Goal: Information Seeking & Learning: Find specific page/section

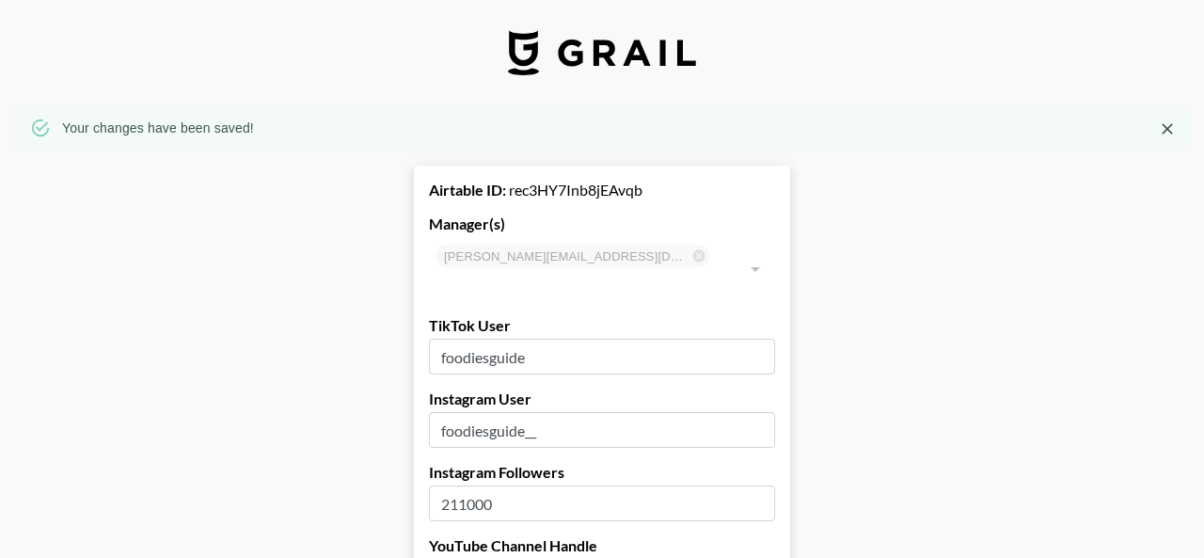
select select "USD"
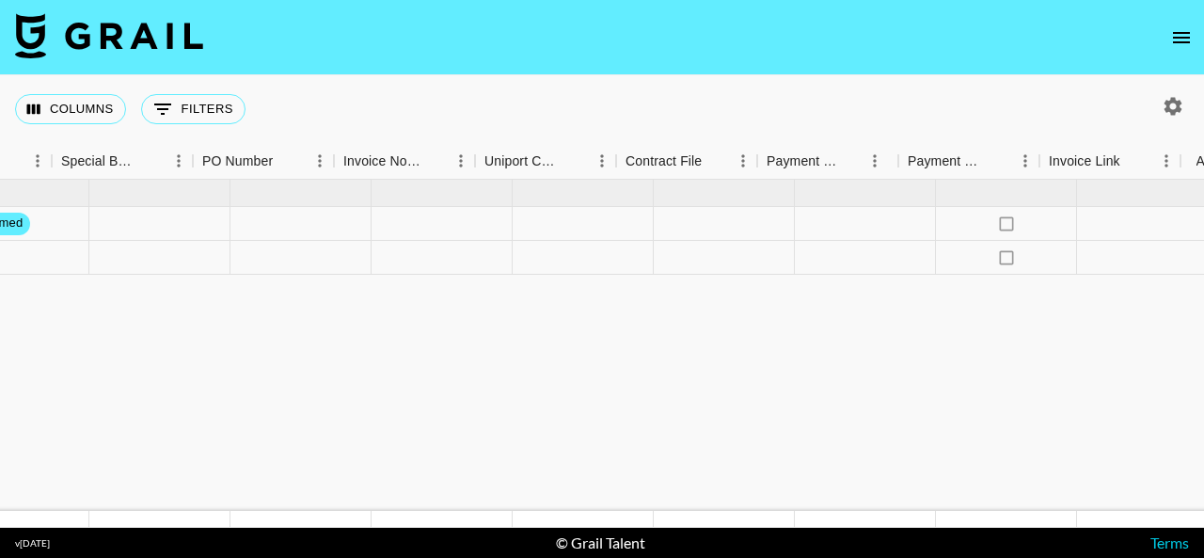
scroll to position [0, 2061]
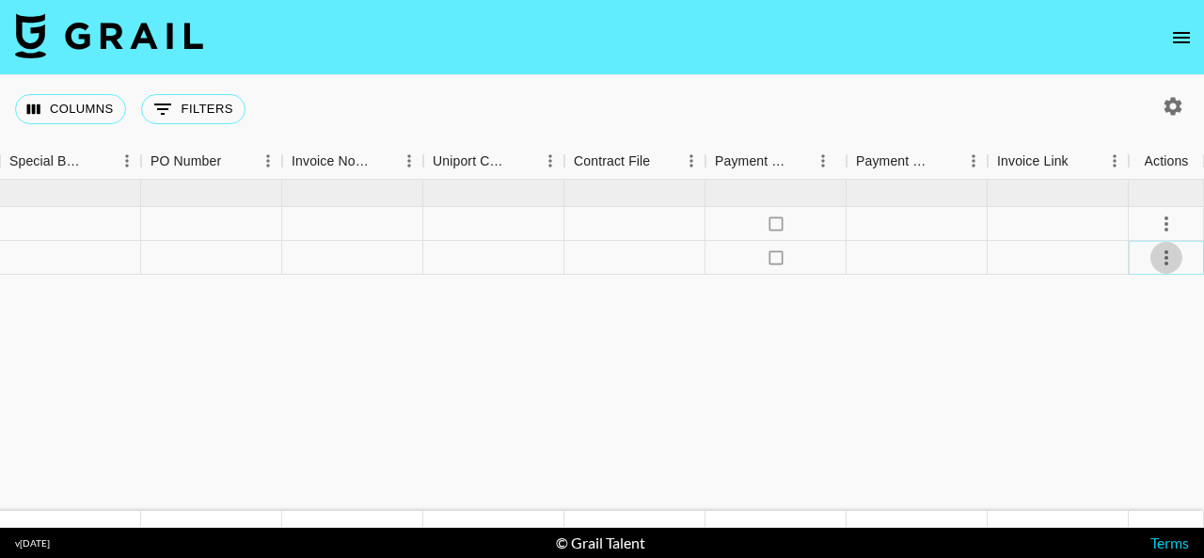
click at [1171, 258] on icon "select merge strategy" at bounding box center [1166, 258] width 23 height 23
click at [1143, 303] on li "Confirm" at bounding box center [1143, 298] width 122 height 34
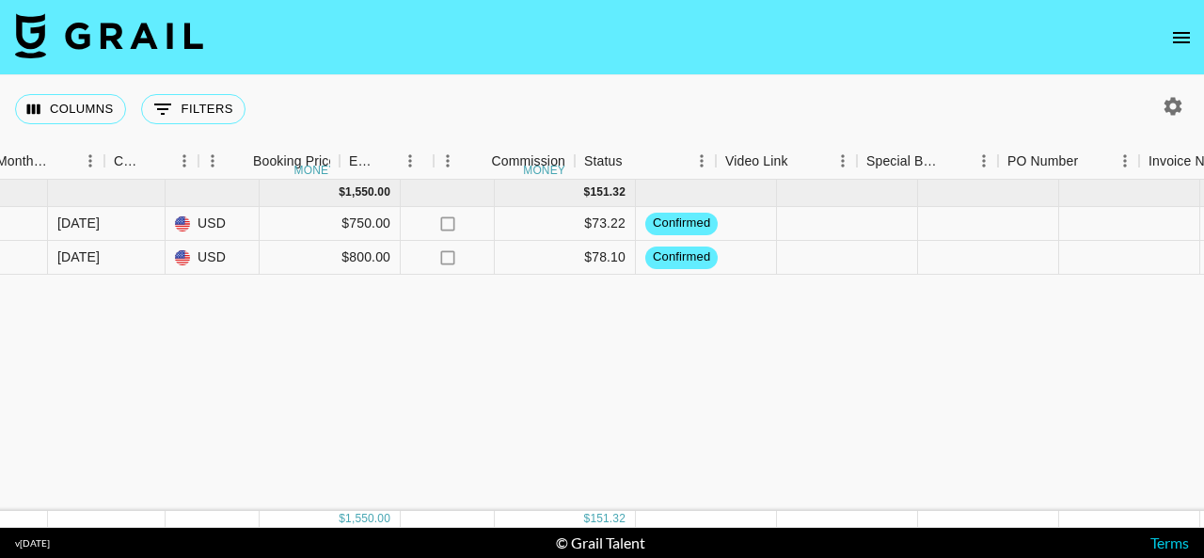
scroll to position [0, 1013]
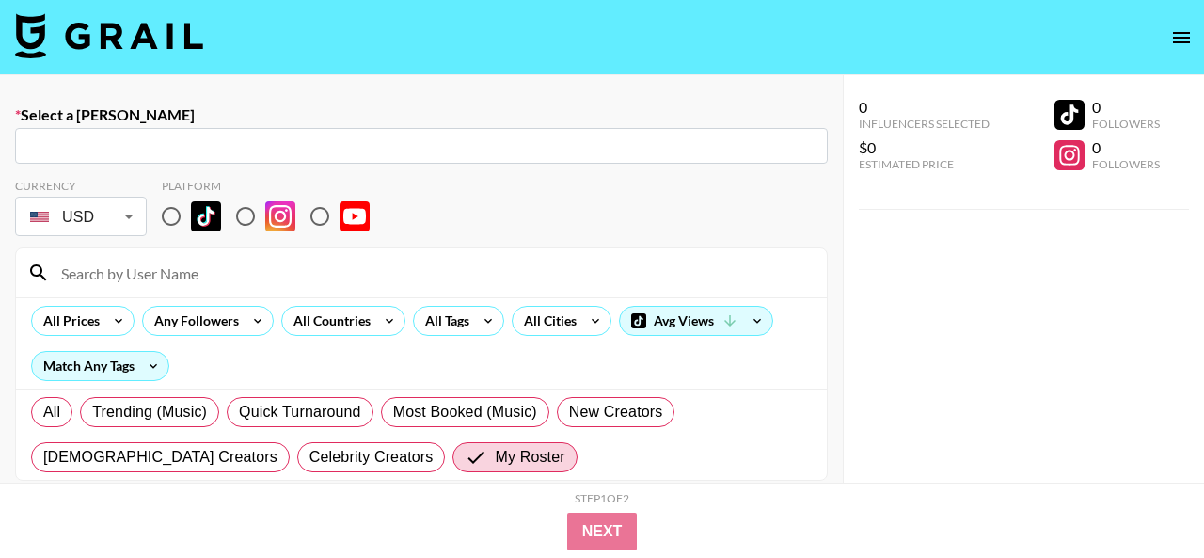
click at [1180, 33] on icon "open drawer" at bounding box center [1181, 37] width 17 height 11
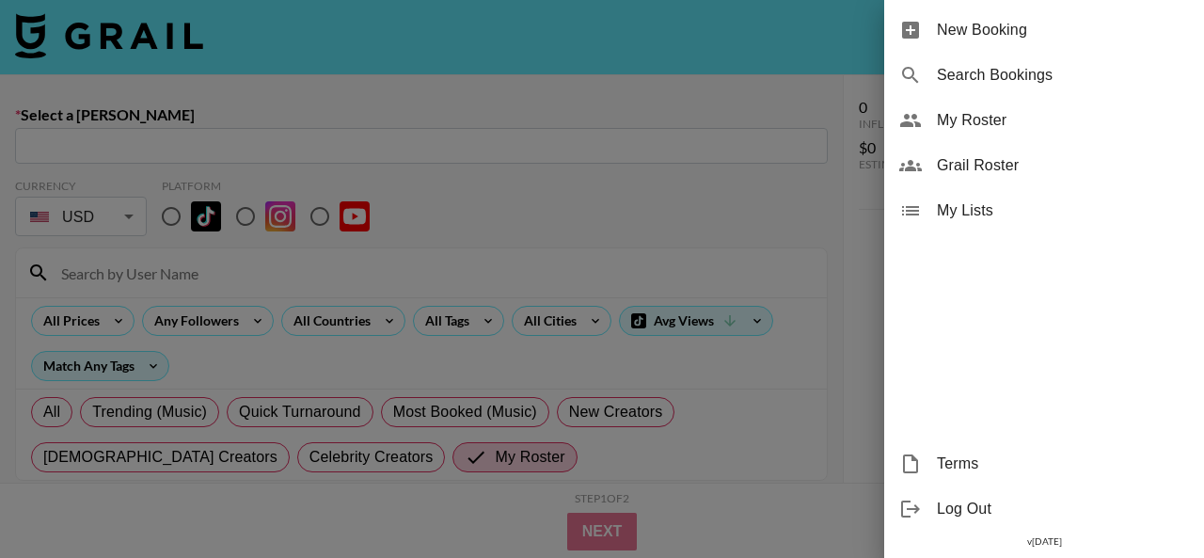
click at [975, 74] on span "Search Bookings" at bounding box center [1063, 75] width 252 height 23
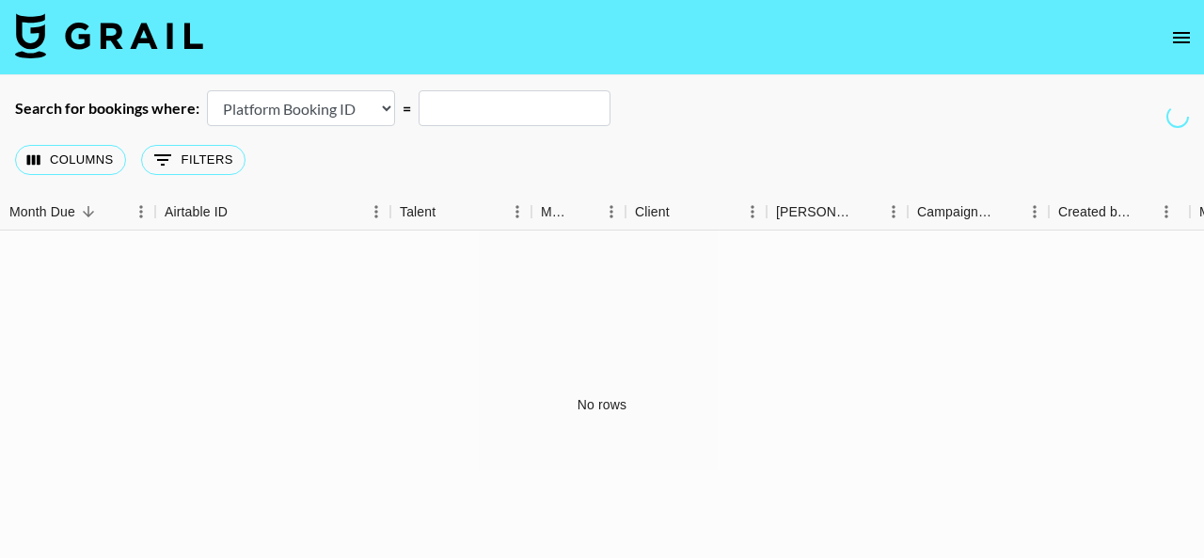
click at [1176, 46] on icon "open drawer" at bounding box center [1182, 37] width 23 height 23
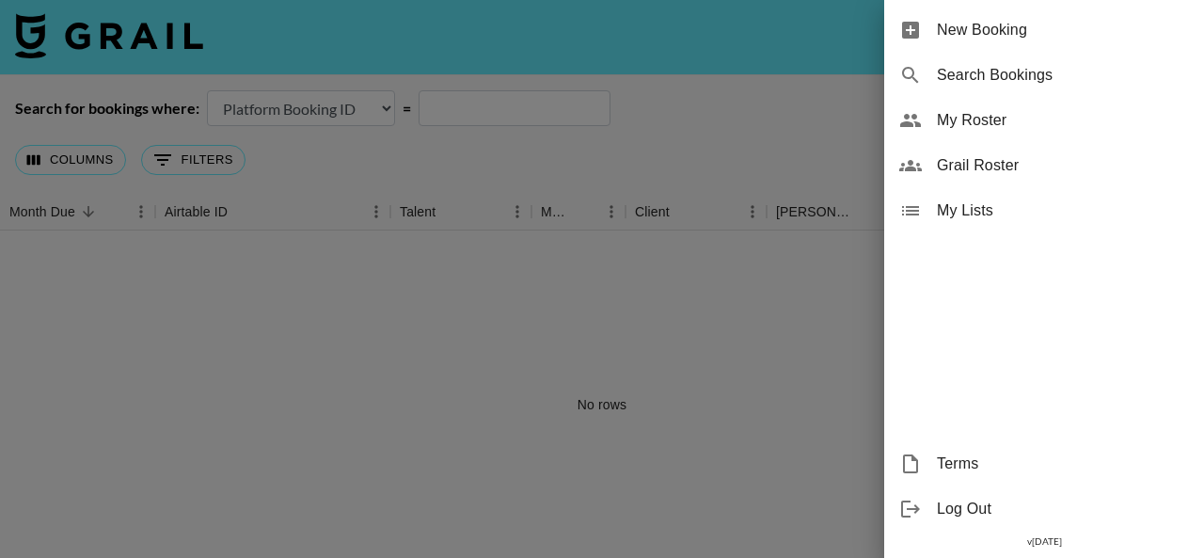
click at [565, 374] on div at bounding box center [602, 279] width 1204 height 558
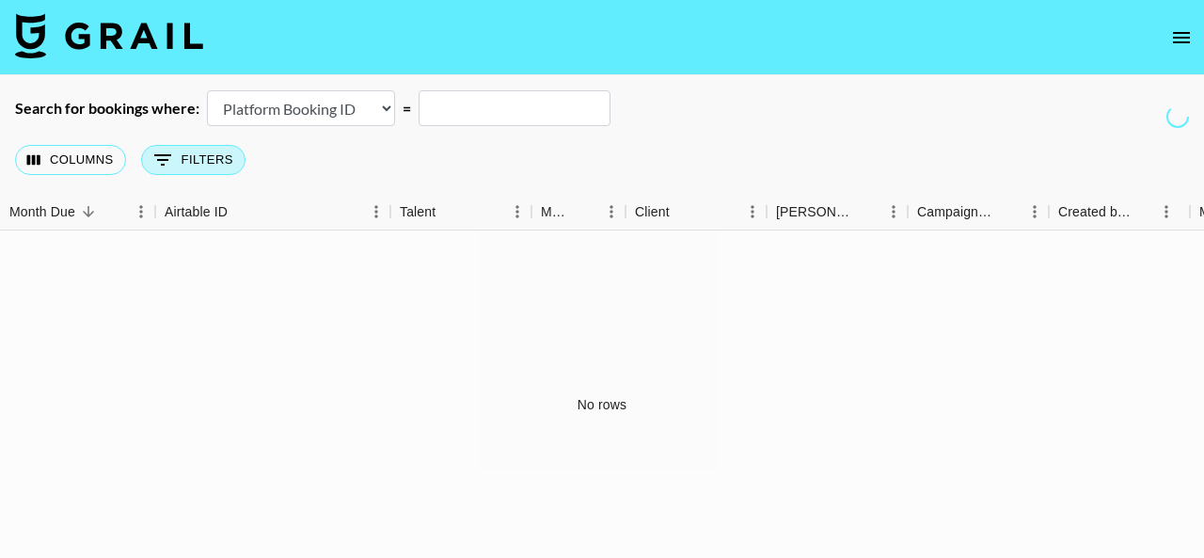
click at [199, 158] on button "0 Filters" at bounding box center [193, 160] width 104 height 30
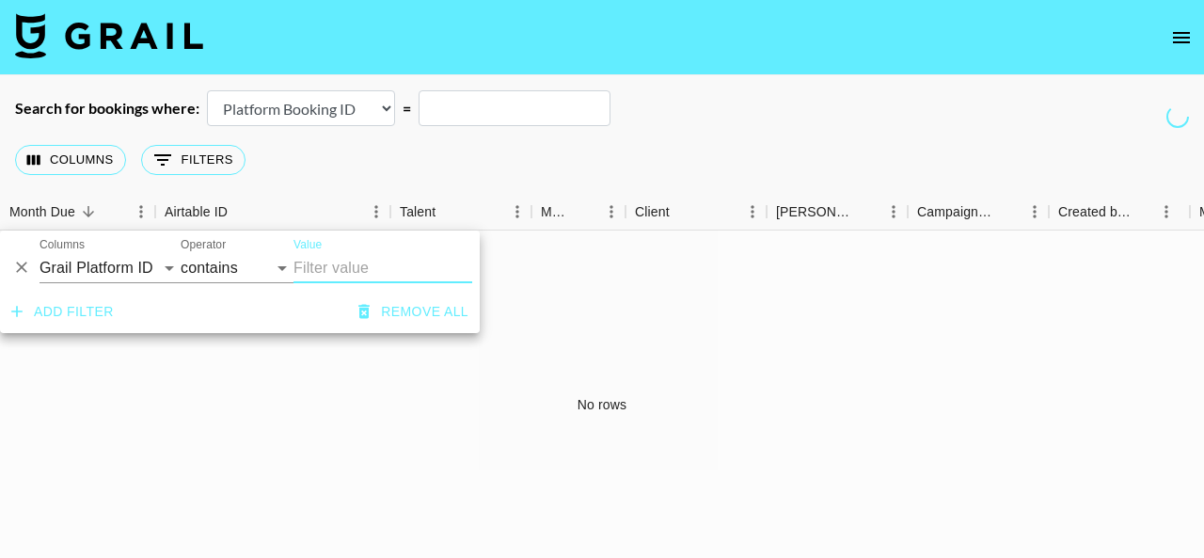
click at [25, 272] on icon "Delete" at bounding box center [21, 268] width 11 height 11
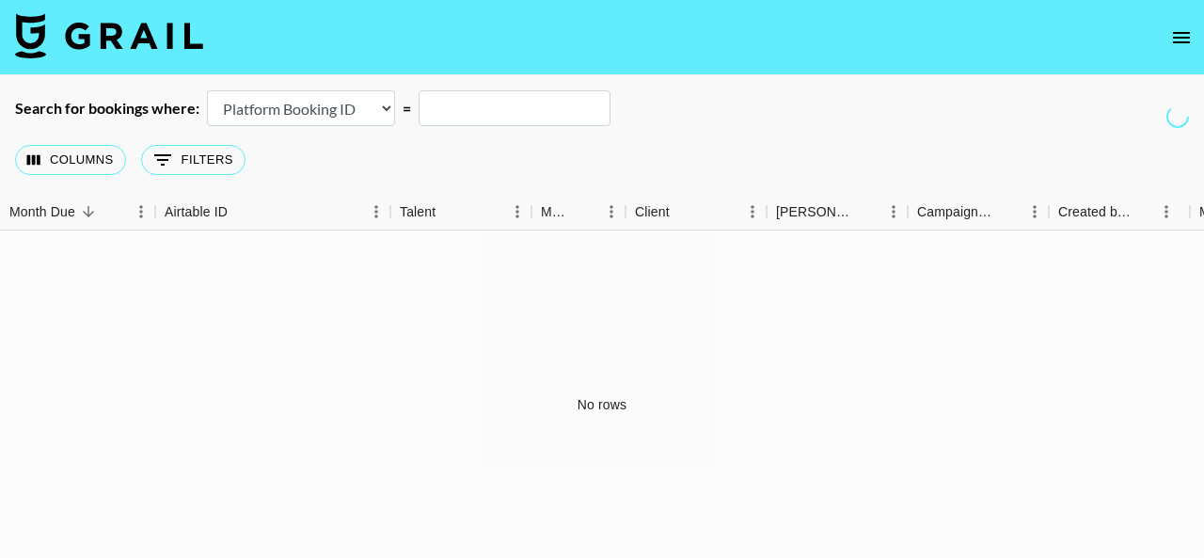
click at [358, 114] on select "Airtable Booking ID Platform Booking ID Platform Campaign ID" at bounding box center [301, 108] width 188 height 36
click at [207, 90] on select "Airtable Booking ID Platform Booking ID Platform Campaign ID" at bounding box center [301, 108] width 188 height 36
click at [363, 110] on select "Airtable Booking ID Platform Booking ID Platform Campaign ID" at bounding box center [301, 108] width 188 height 36
select select "id"
click at [207, 90] on select "Airtable Booking ID Platform Booking ID Platform Campaign ID" at bounding box center [301, 108] width 188 height 36
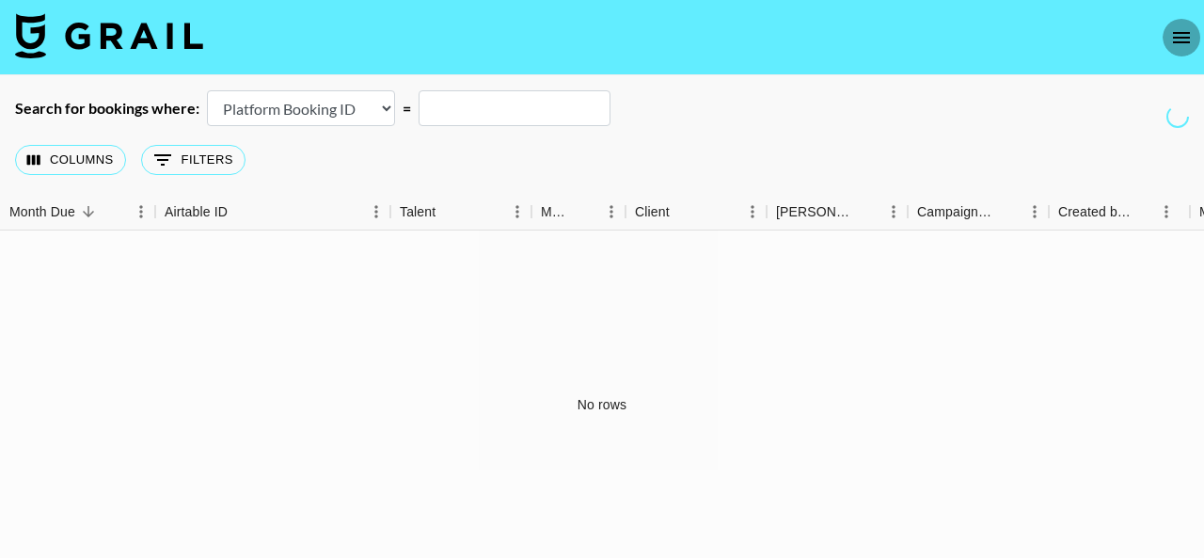
click at [1183, 42] on icon "open drawer" at bounding box center [1182, 37] width 23 height 23
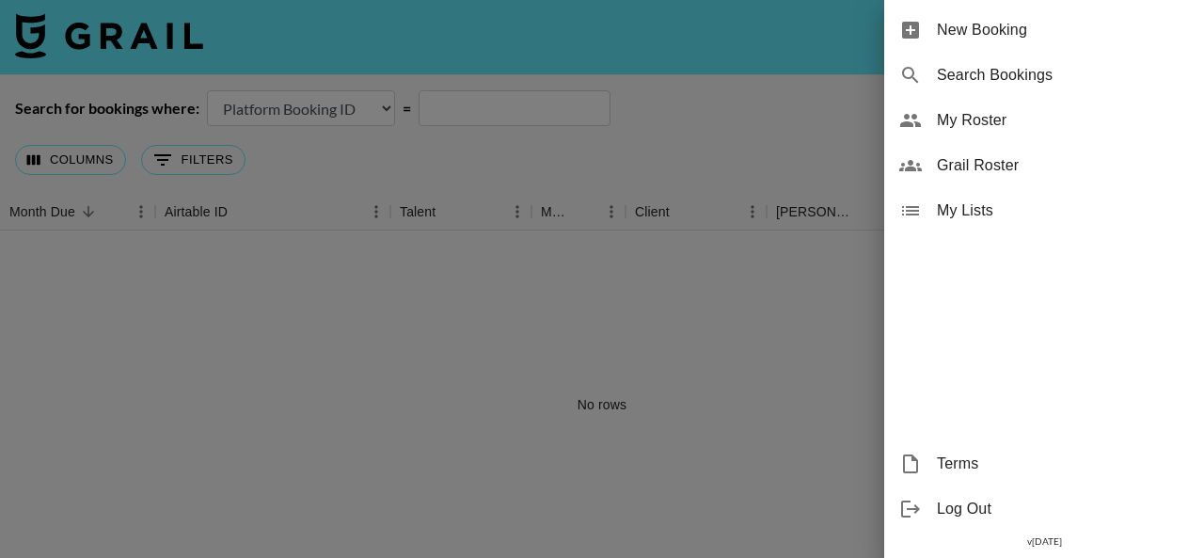
click at [955, 215] on span "My Lists" at bounding box center [1063, 210] width 252 height 23
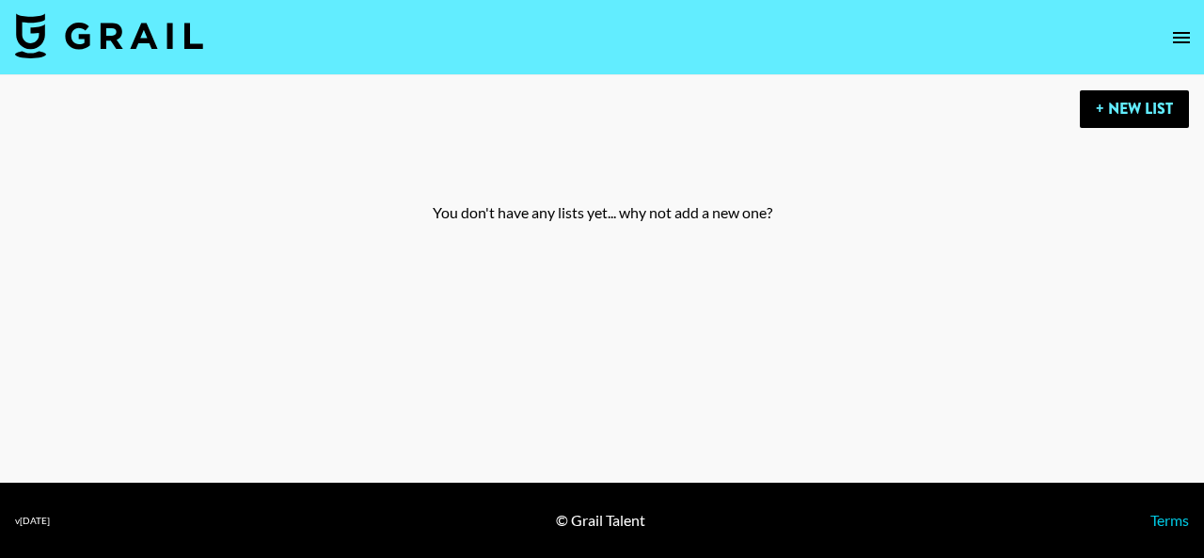
click at [1176, 37] on icon "open drawer" at bounding box center [1181, 37] width 17 height 11
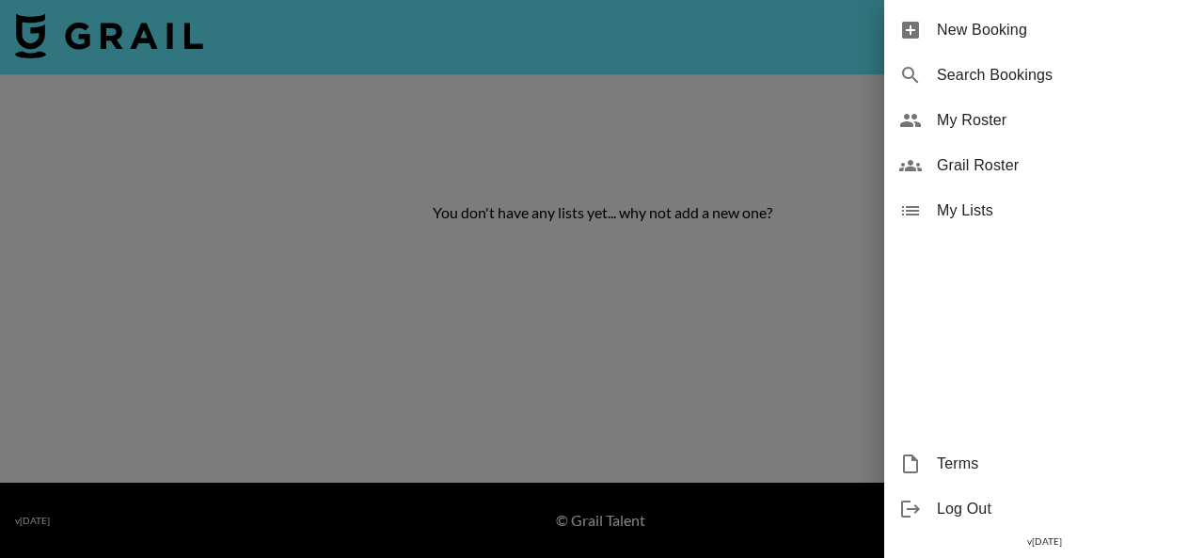
click at [980, 24] on span "New Booking" at bounding box center [1063, 30] width 252 height 23
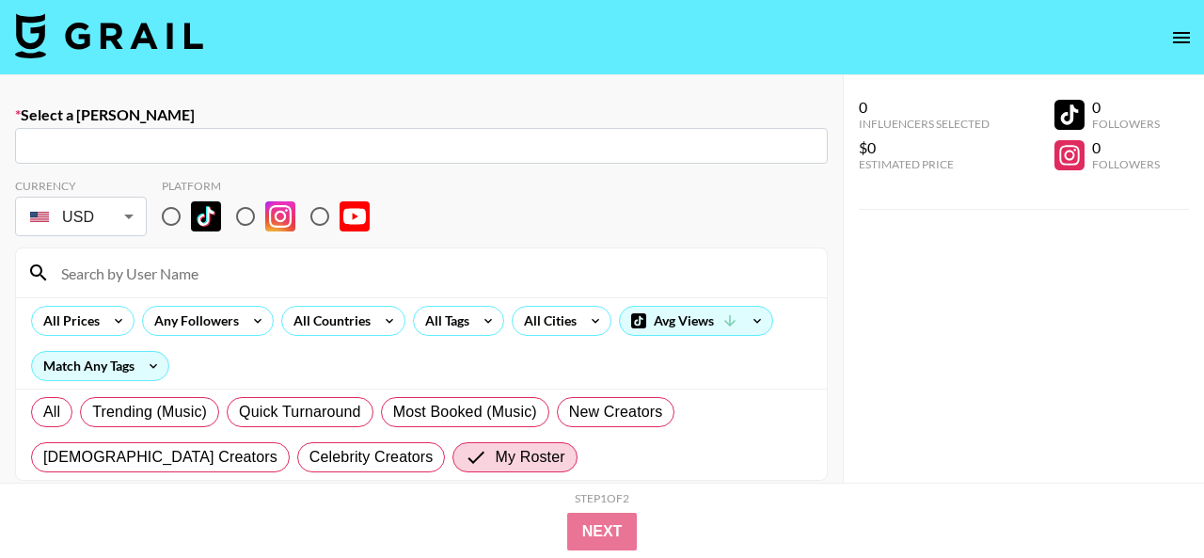
click at [1176, 48] on button "open drawer" at bounding box center [1182, 38] width 38 height 38
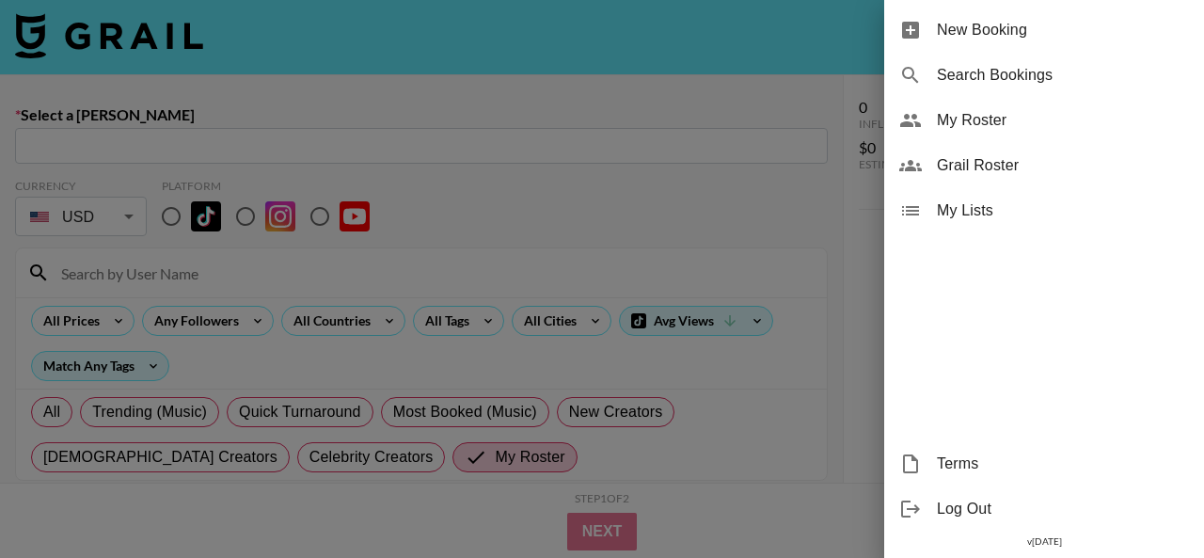
click at [1024, 74] on span "Search Bookings" at bounding box center [1063, 75] width 252 height 23
select select "id"
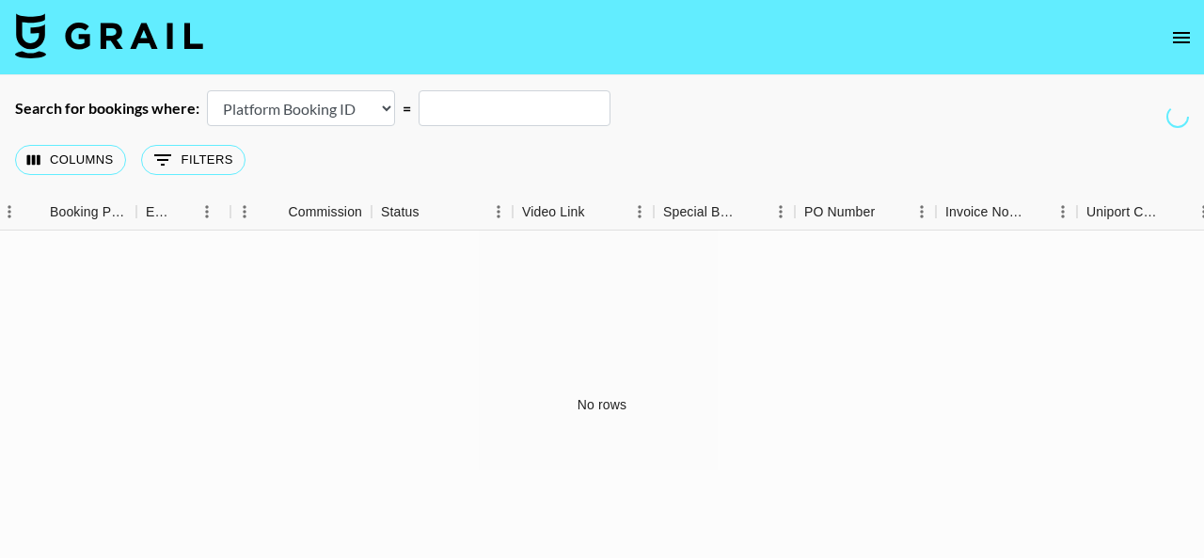
scroll to position [0, 1407]
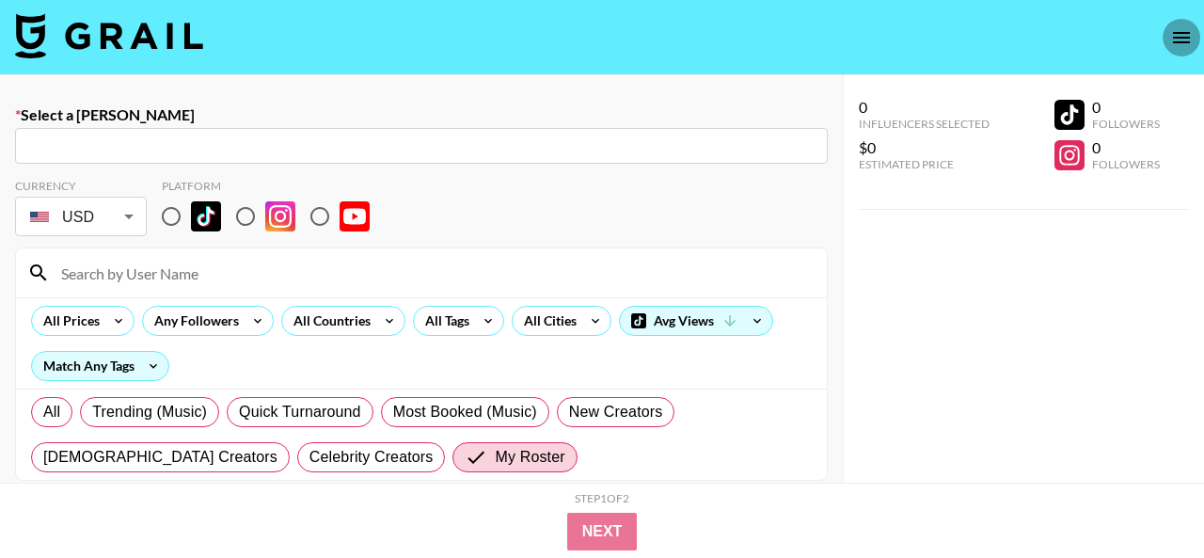
click at [1187, 37] on icon "open drawer" at bounding box center [1181, 37] width 17 height 11
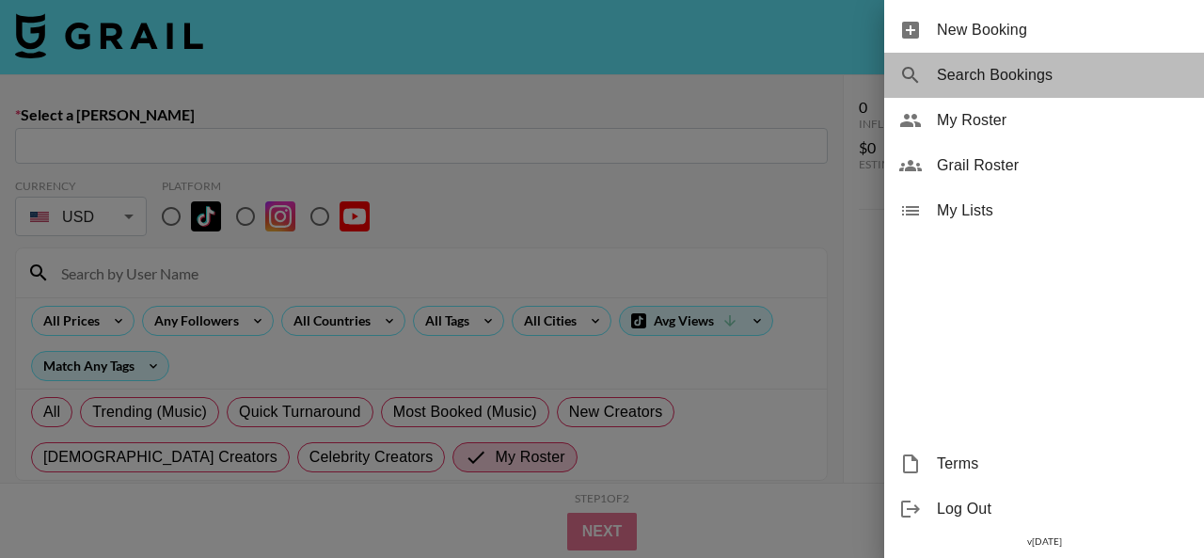
click at [960, 86] on span "Search Bookings" at bounding box center [1063, 75] width 252 height 23
select select "id"
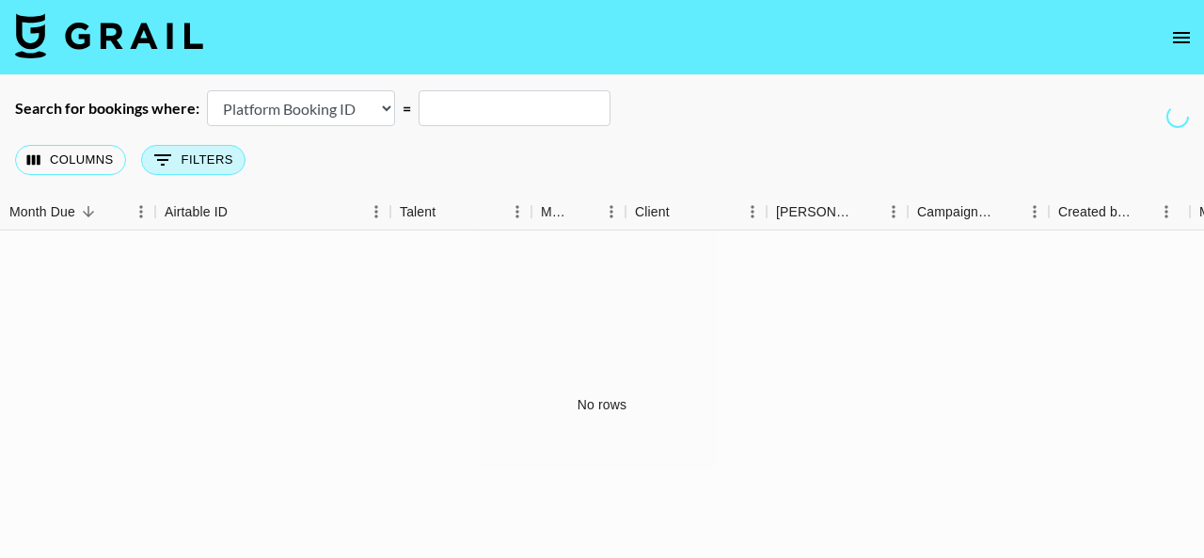
click at [200, 163] on button "0 Filters" at bounding box center [193, 160] width 104 height 30
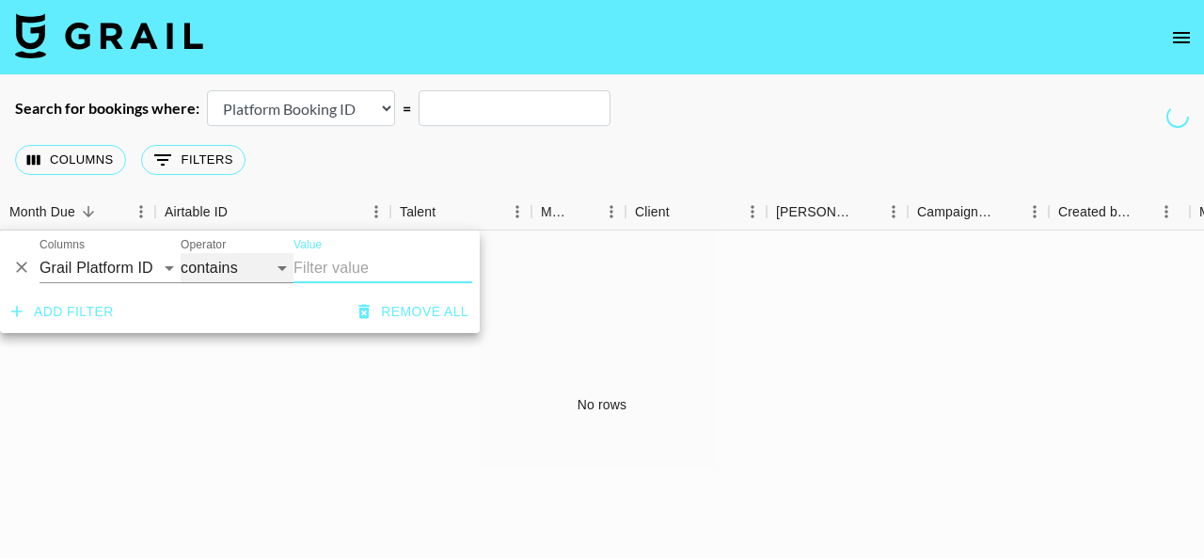
click at [209, 259] on select "contains equals starts with ends with is empty is not empty is any of" at bounding box center [237, 268] width 113 height 30
click at [15, 271] on icon "Delete" at bounding box center [21, 267] width 19 height 19
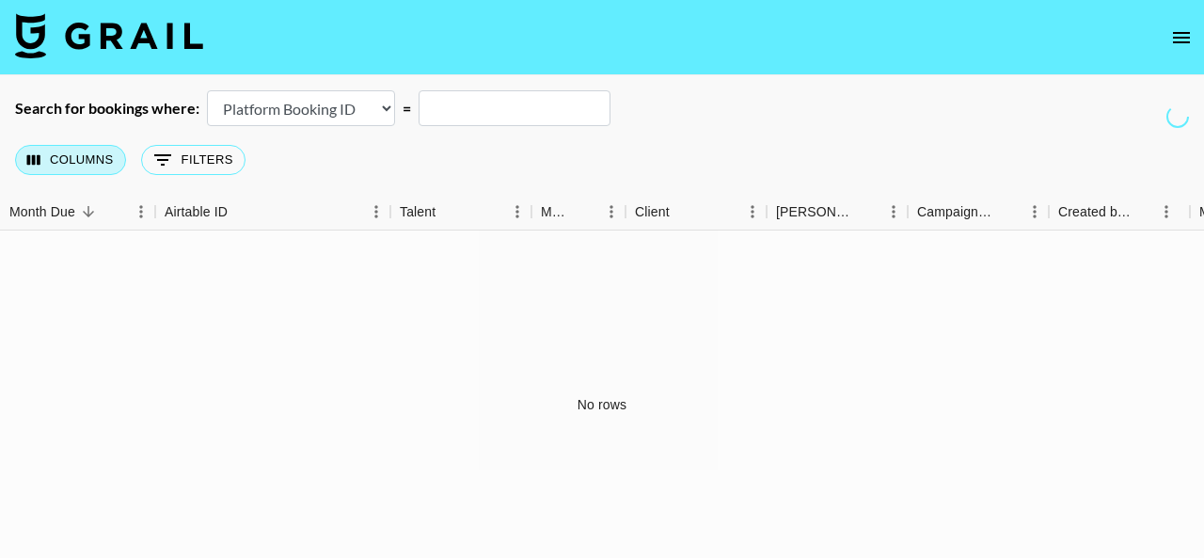
click at [69, 167] on button "Columns" at bounding box center [70, 160] width 111 height 30
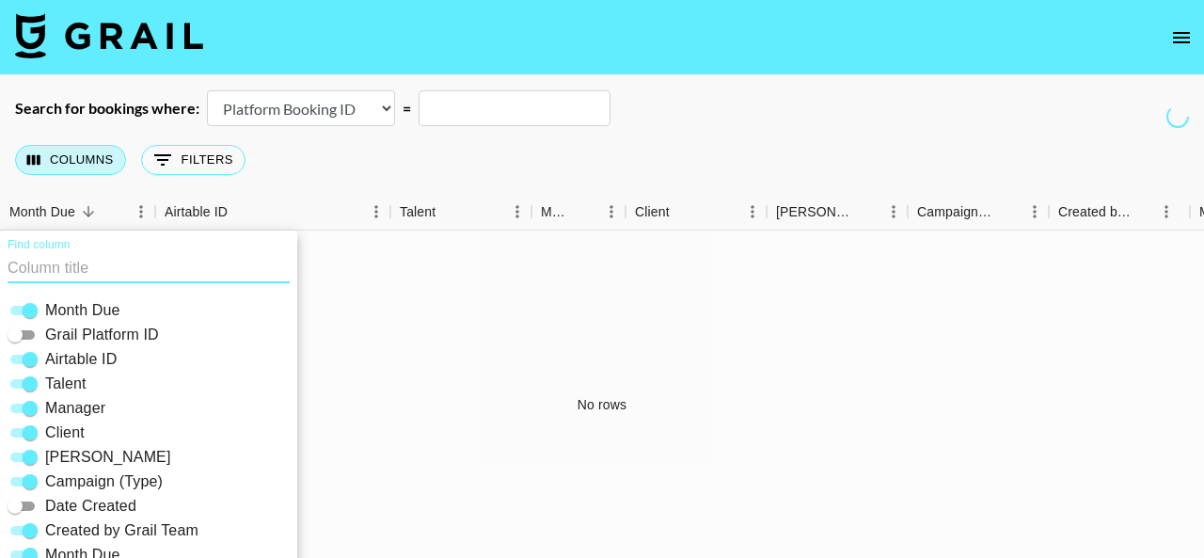
scroll to position [96, 0]
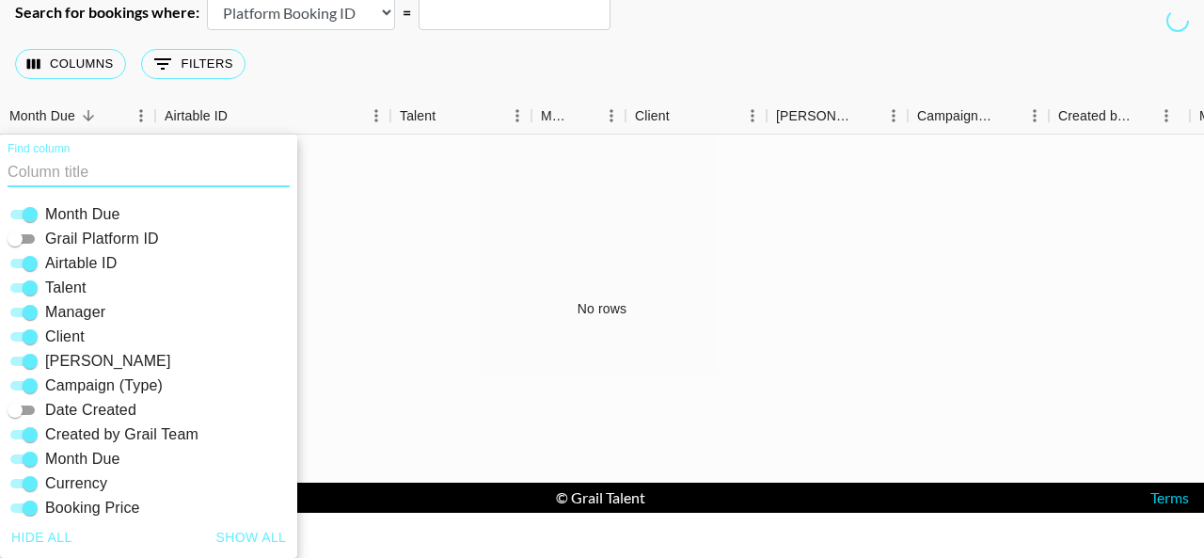
click at [22, 241] on input "Grail Platform ID" at bounding box center [15, 239] width 68 height 23
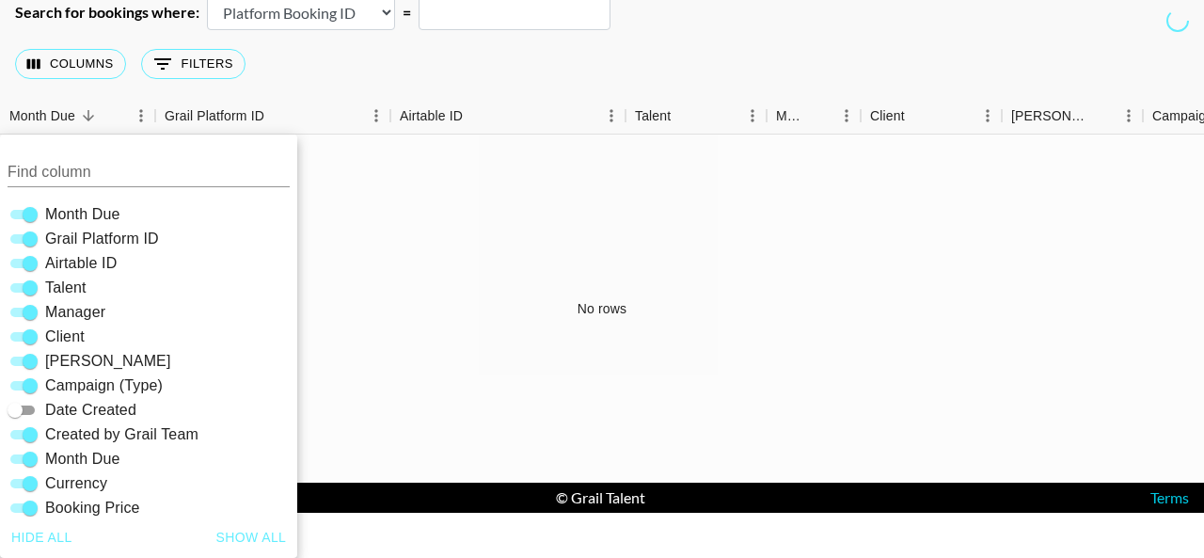
click at [22, 241] on input "Grail Platform ID" at bounding box center [30, 239] width 68 height 23
checkbox input "false"
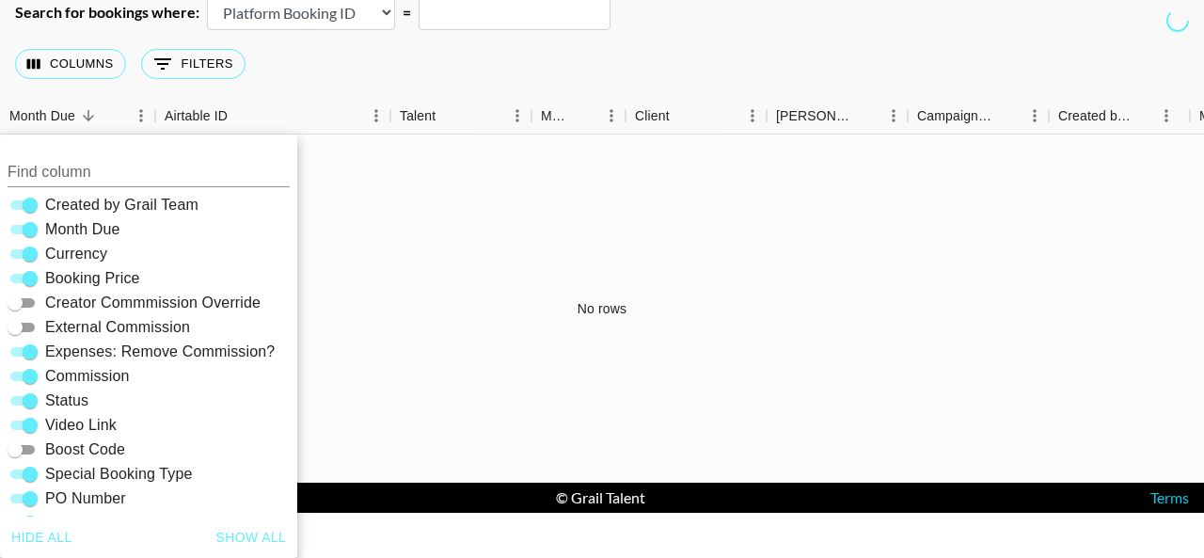
scroll to position [403, 0]
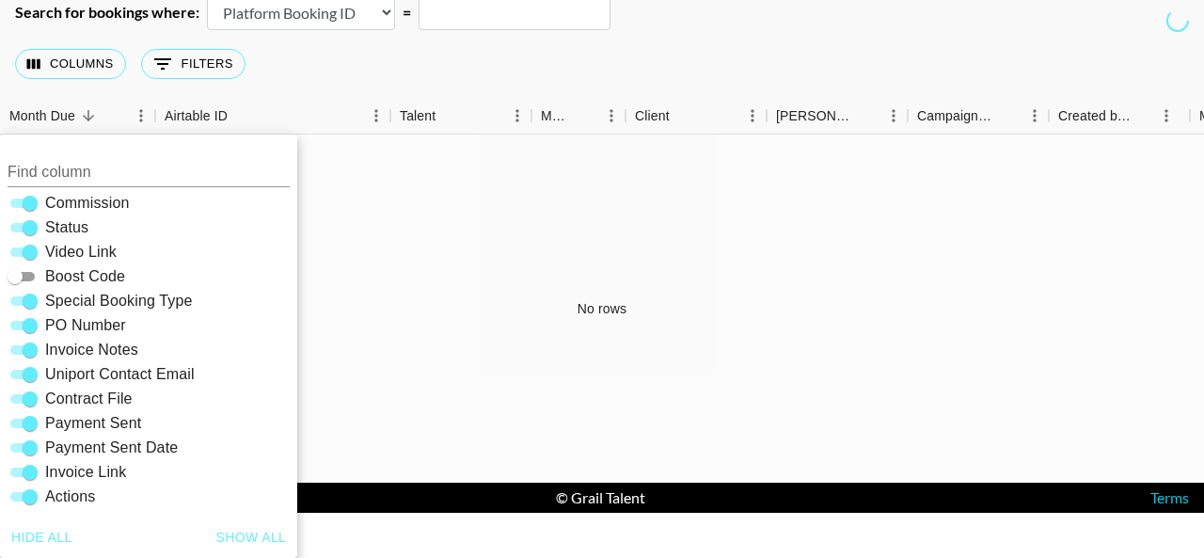
click at [52, 534] on button "Hide all" at bounding box center [42, 537] width 76 height 35
checkbox input "false"
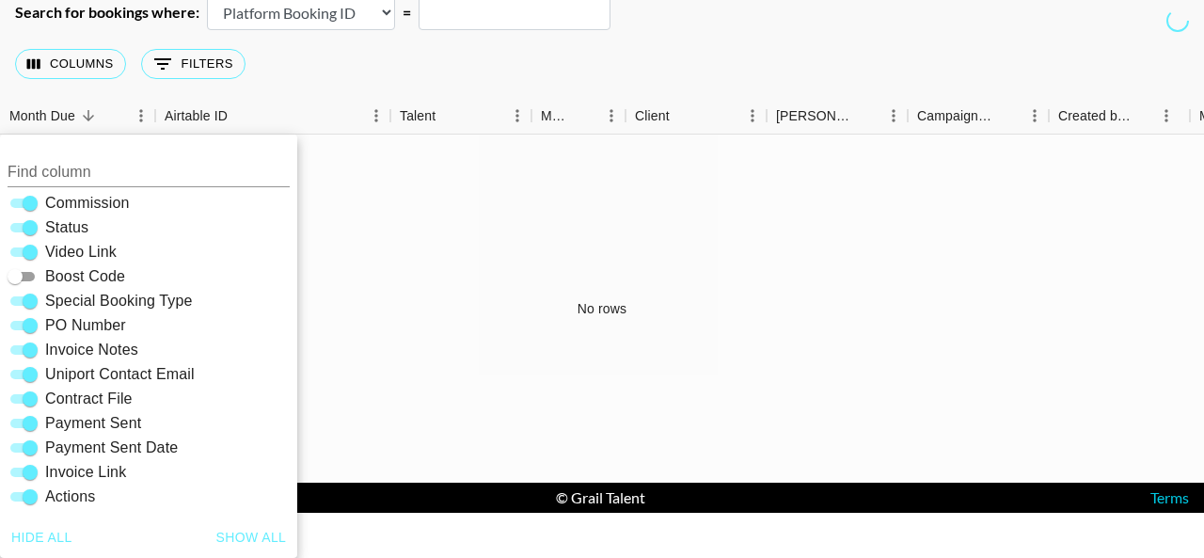
checkbox input "false"
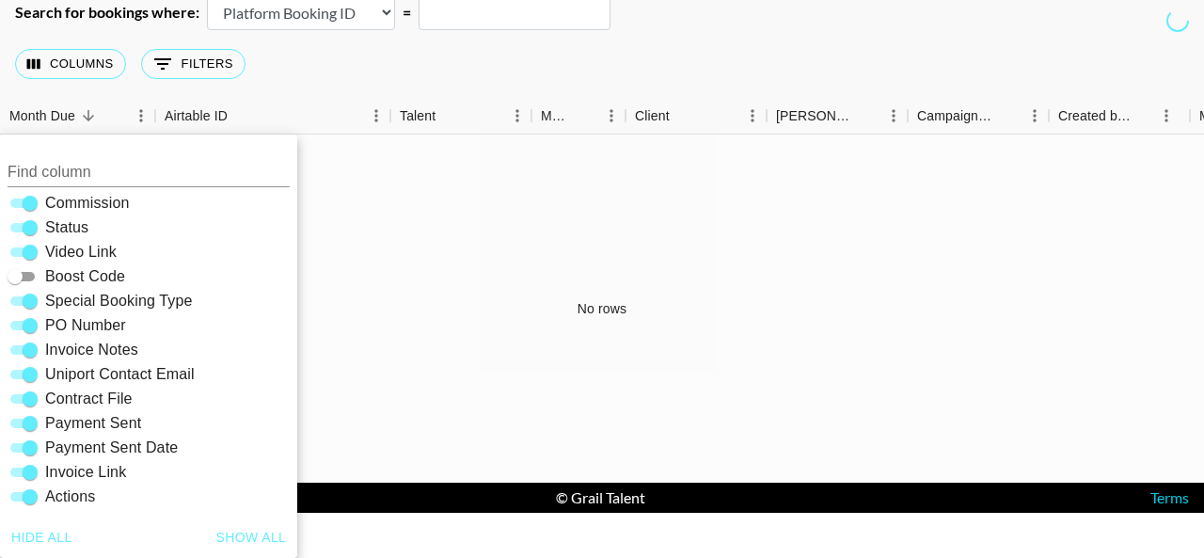
checkbox input "false"
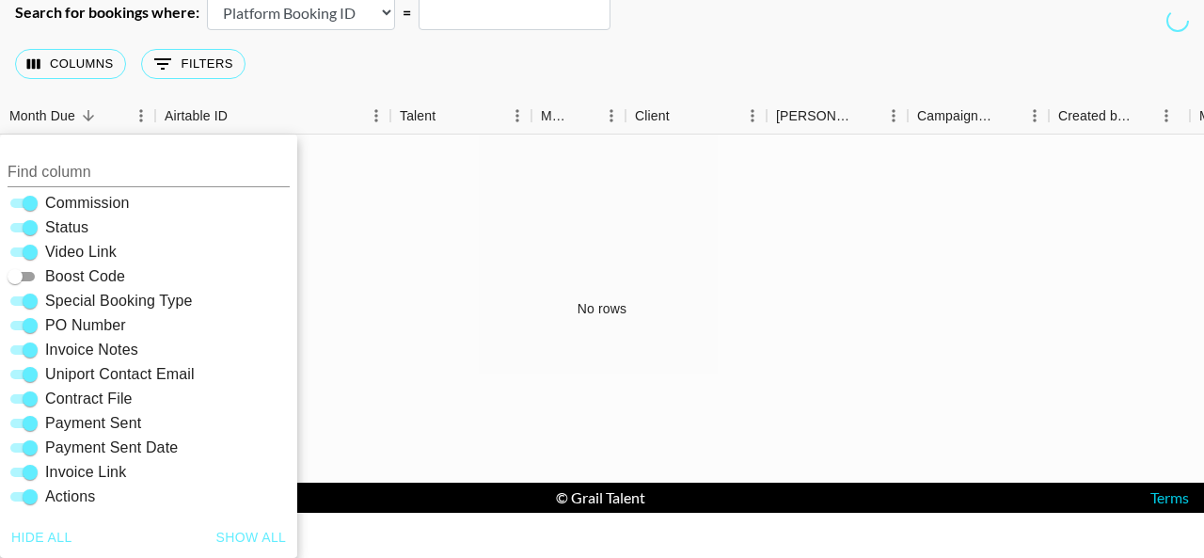
checkbox input "false"
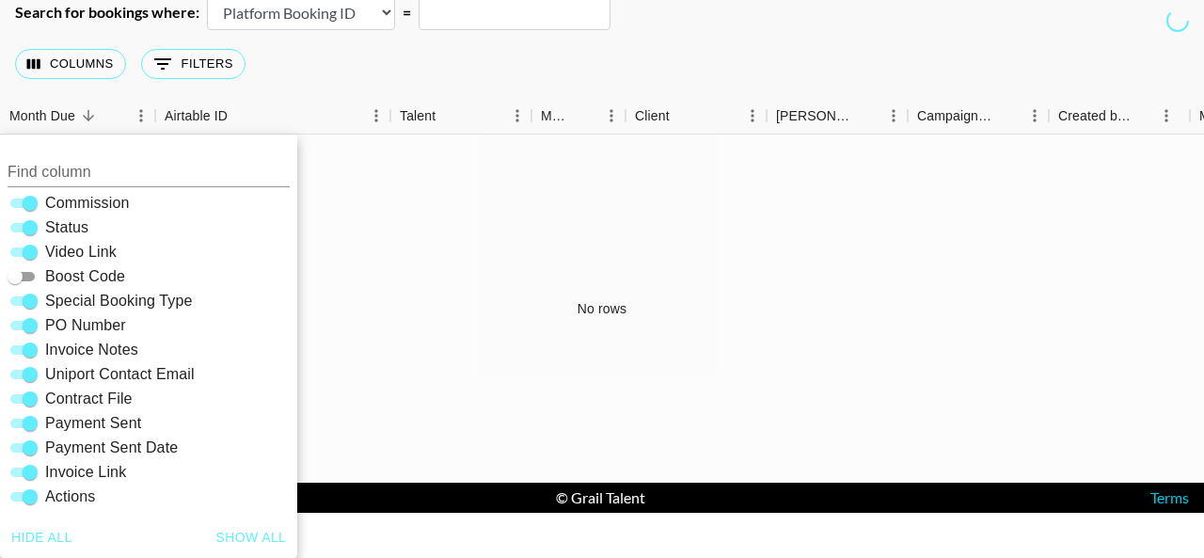
checkbox input "false"
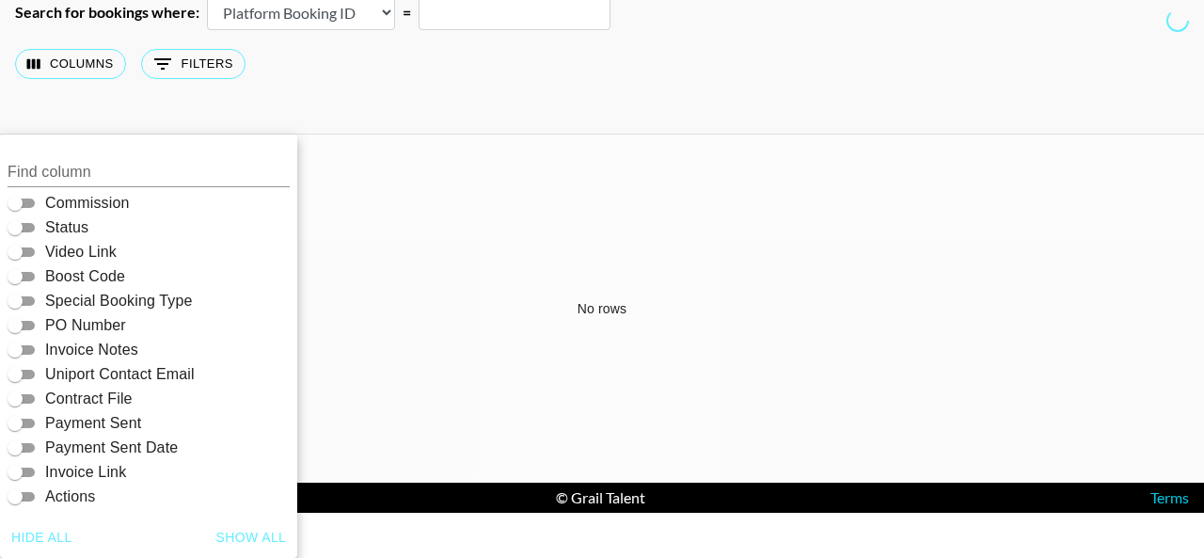
click at [236, 534] on button "Show all" at bounding box center [252, 537] width 86 height 35
checkbox input "true"
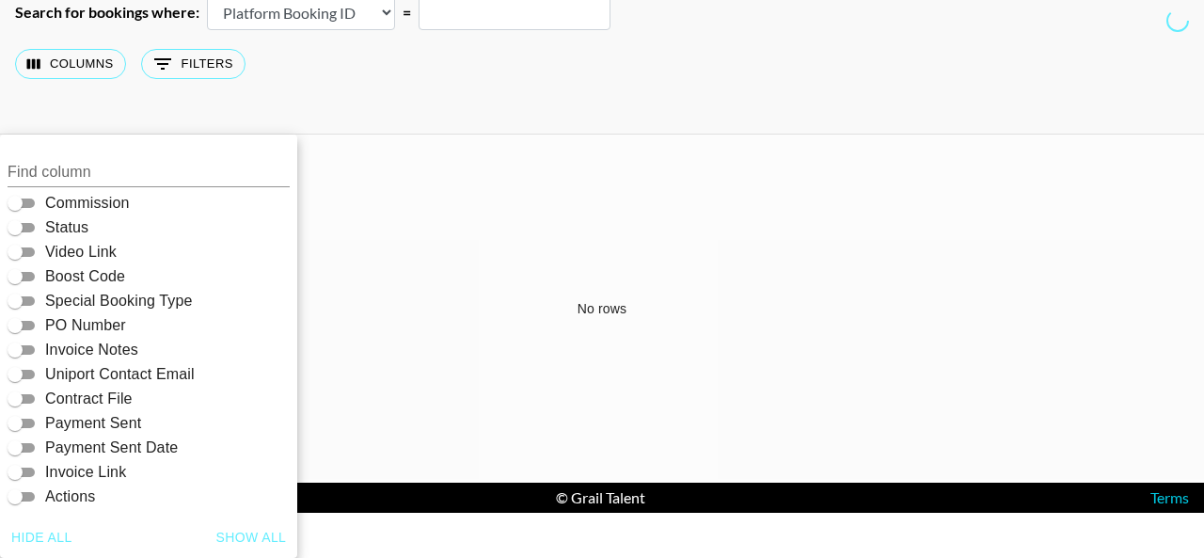
checkbox input "true"
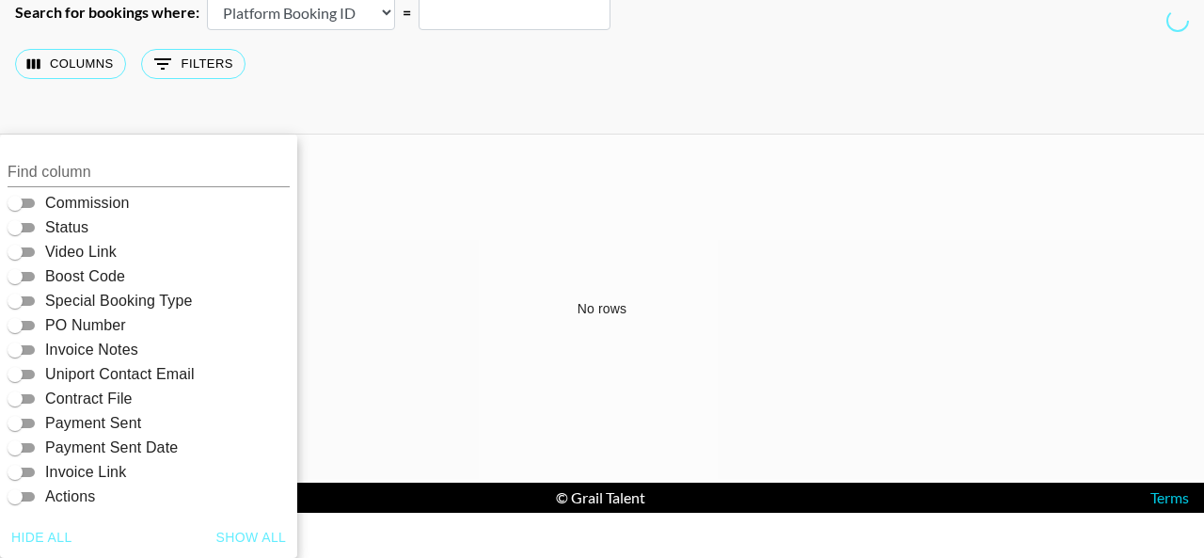
checkbox input "true"
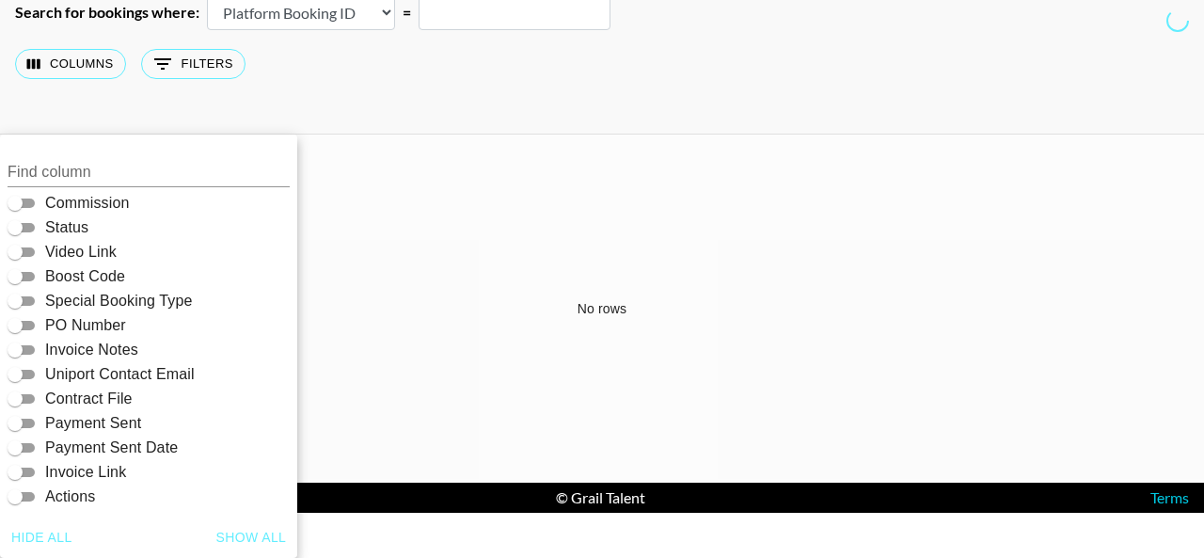
checkbox input "true"
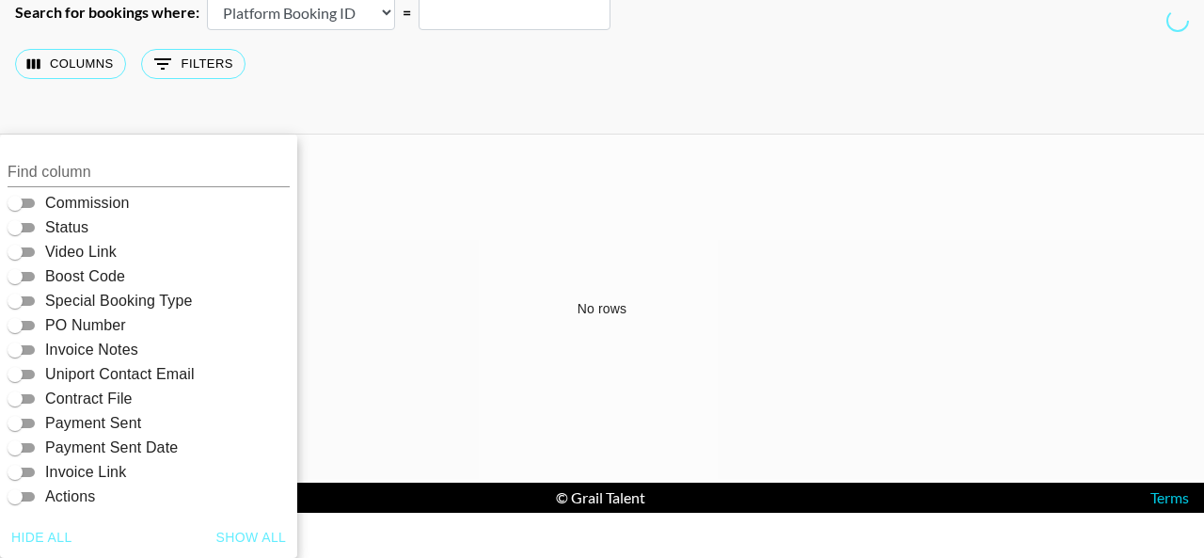
checkbox input "true"
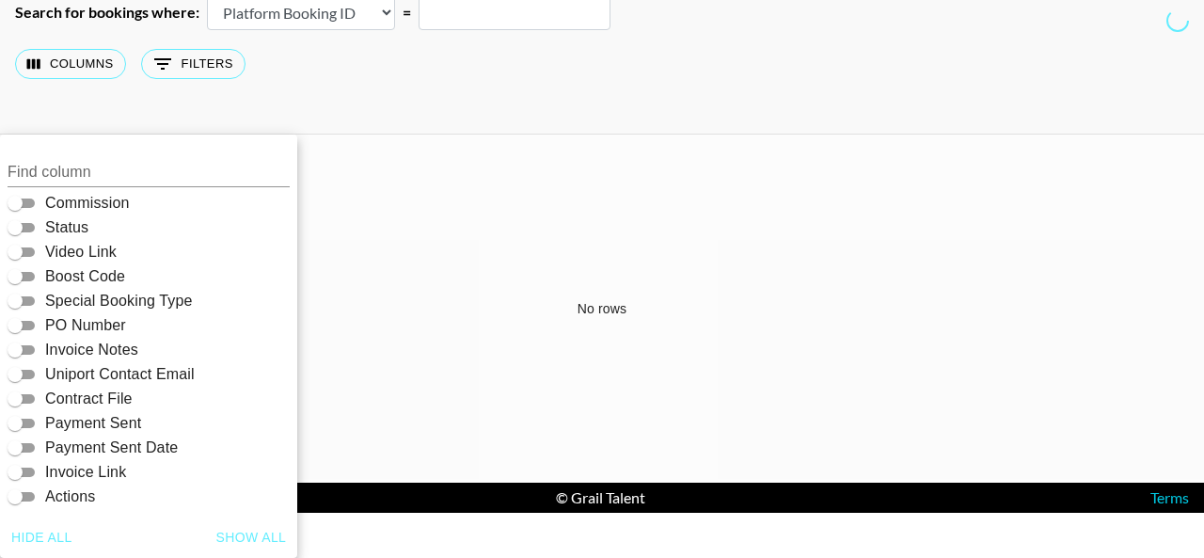
checkbox input "true"
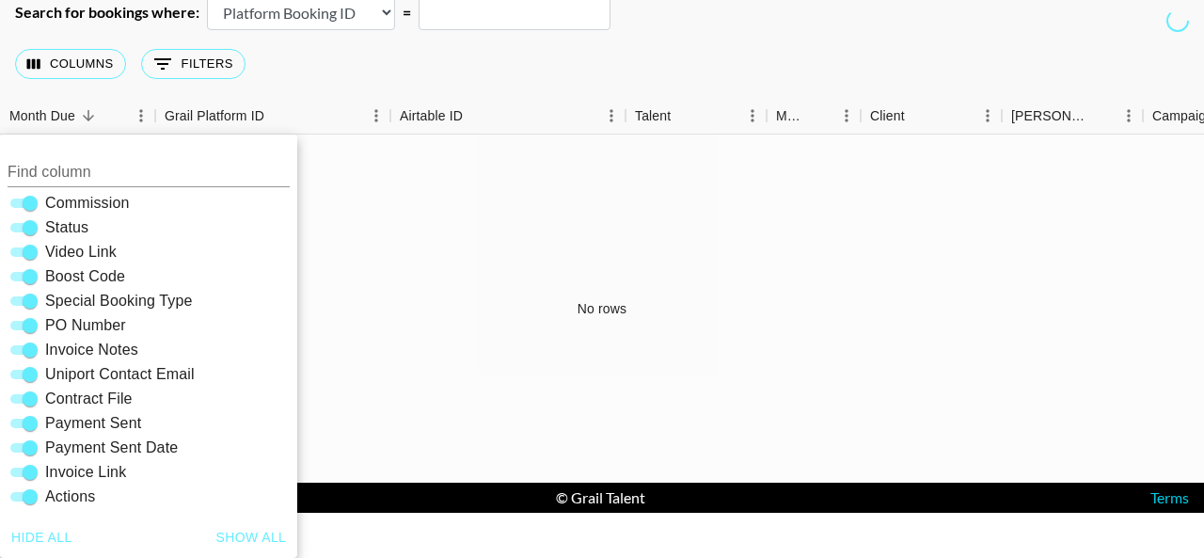
click at [421, 213] on div "No rows" at bounding box center [602, 309] width 1204 height 348
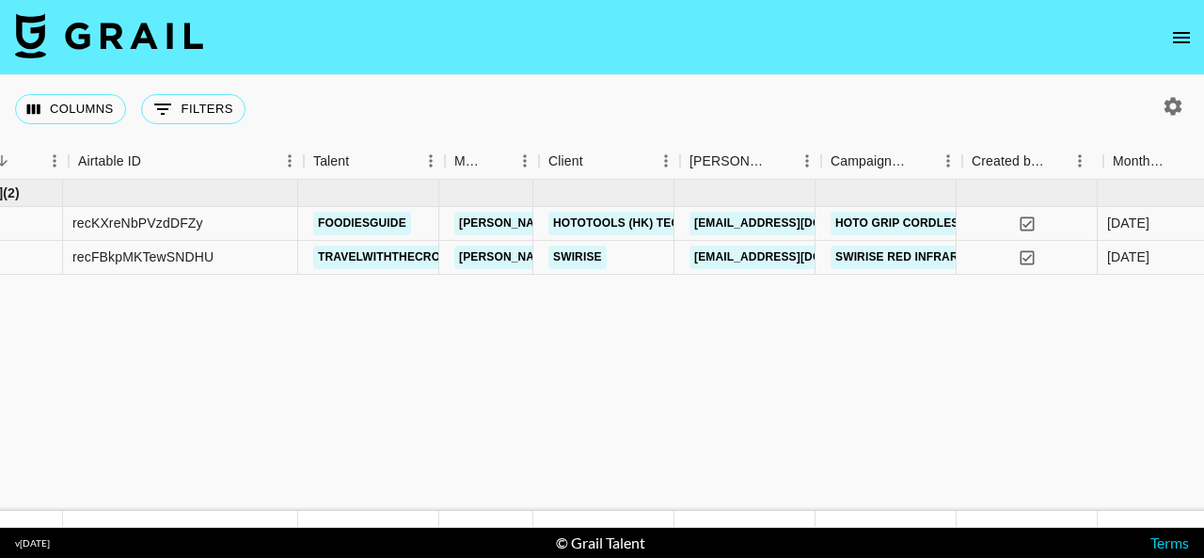
scroll to position [0, 74]
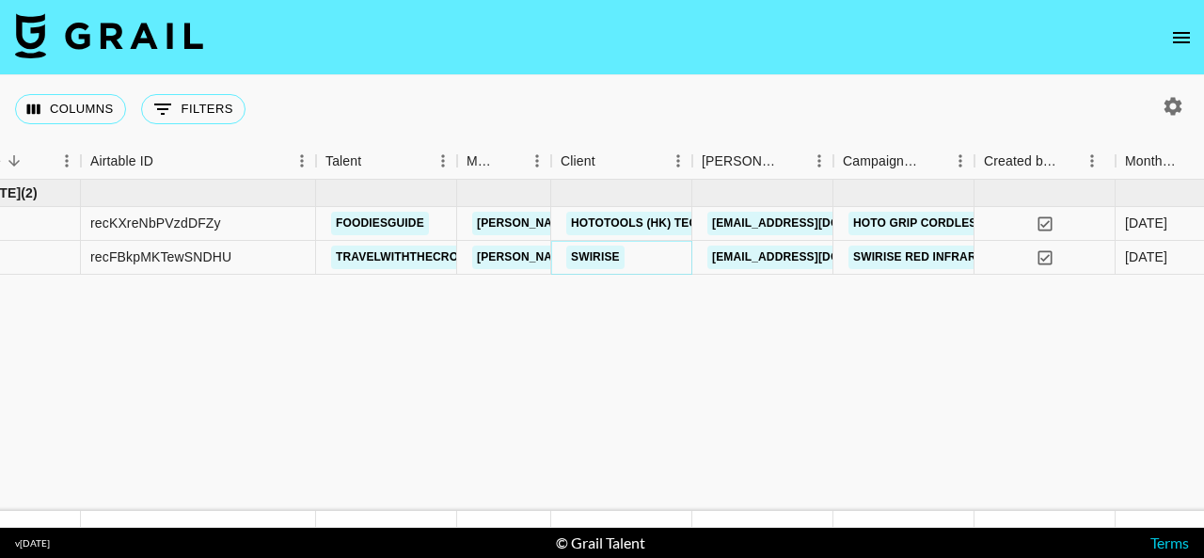
click at [610, 252] on link "SWIRISE" at bounding box center [595, 258] width 58 height 24
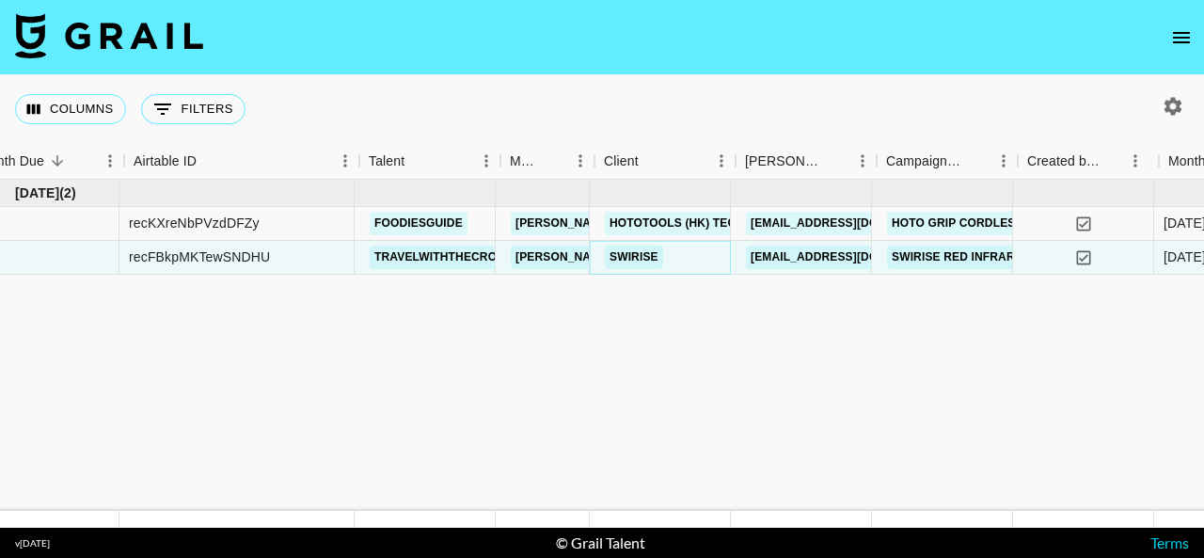
scroll to position [0, 30]
click at [660, 226] on link "HOTOTOOLS (HK) TECHNOLOGY CO., LIMITED" at bounding box center [746, 224] width 270 height 24
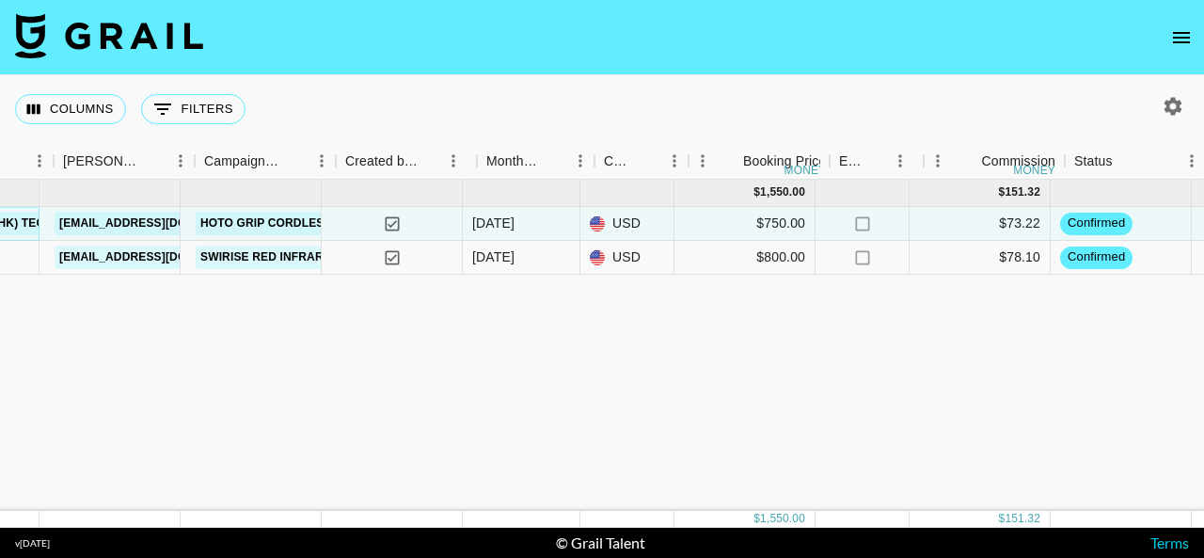
scroll to position [0, 731]
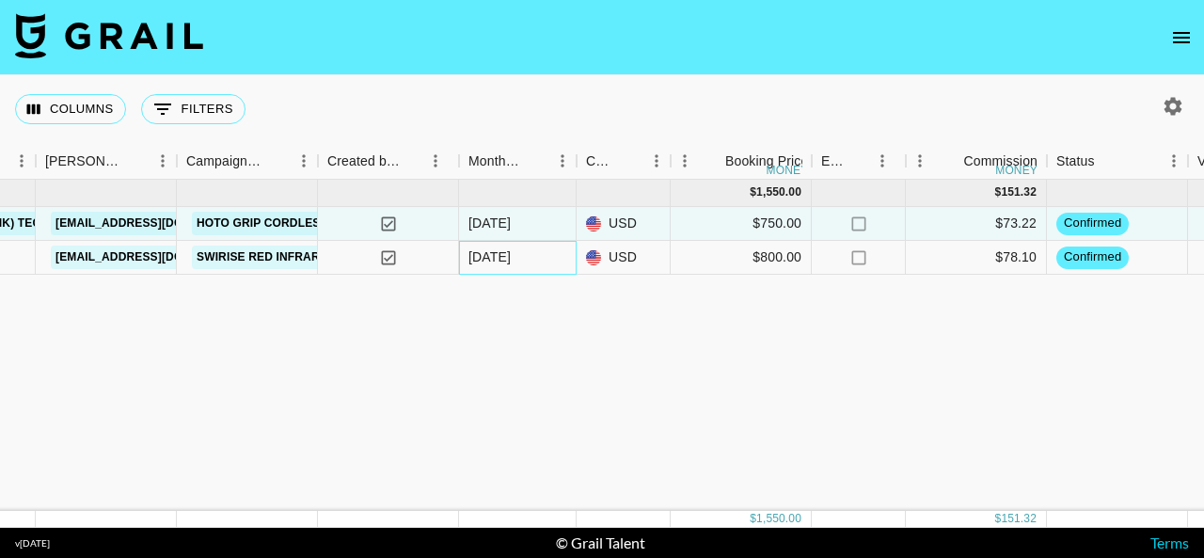
click at [496, 261] on div "Aug '25" at bounding box center [490, 256] width 42 height 19
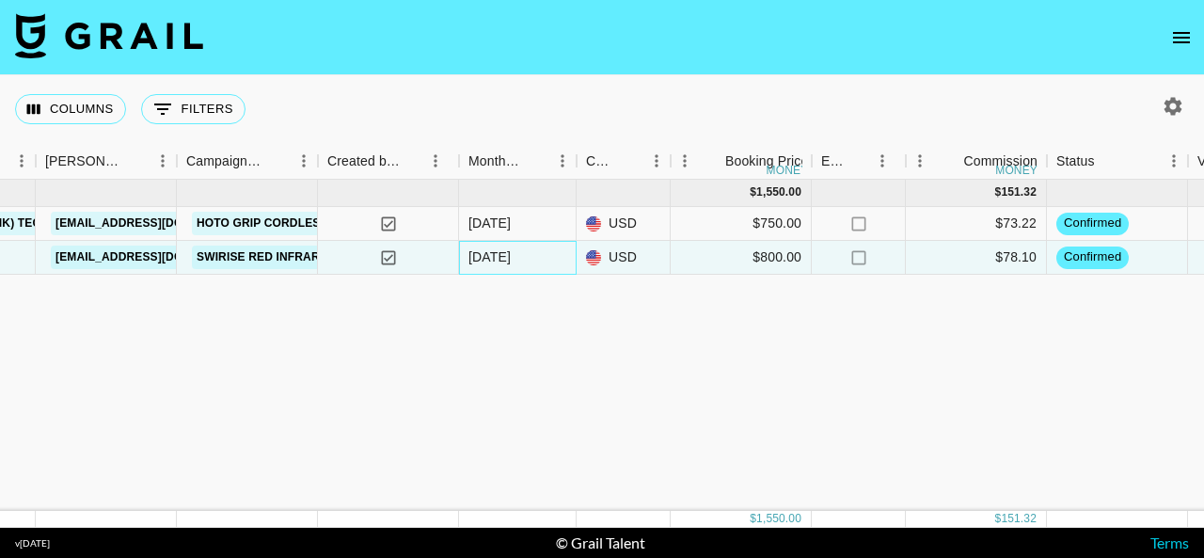
click at [507, 258] on div "Aug '25" at bounding box center [490, 256] width 42 height 19
click at [473, 258] on div "Aug '25" at bounding box center [490, 256] width 42 height 19
click at [502, 250] on div "Aug '25" at bounding box center [490, 256] width 42 height 19
click at [507, 257] on div "Aug '25" at bounding box center [490, 256] width 42 height 19
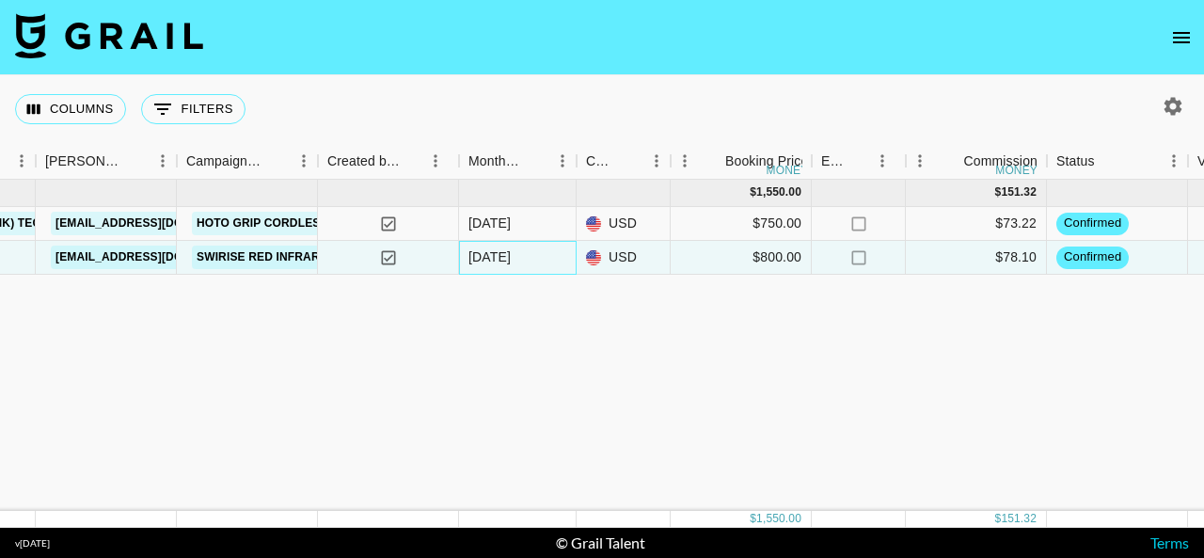
click at [507, 257] on div "Aug '25" at bounding box center [490, 256] width 42 height 19
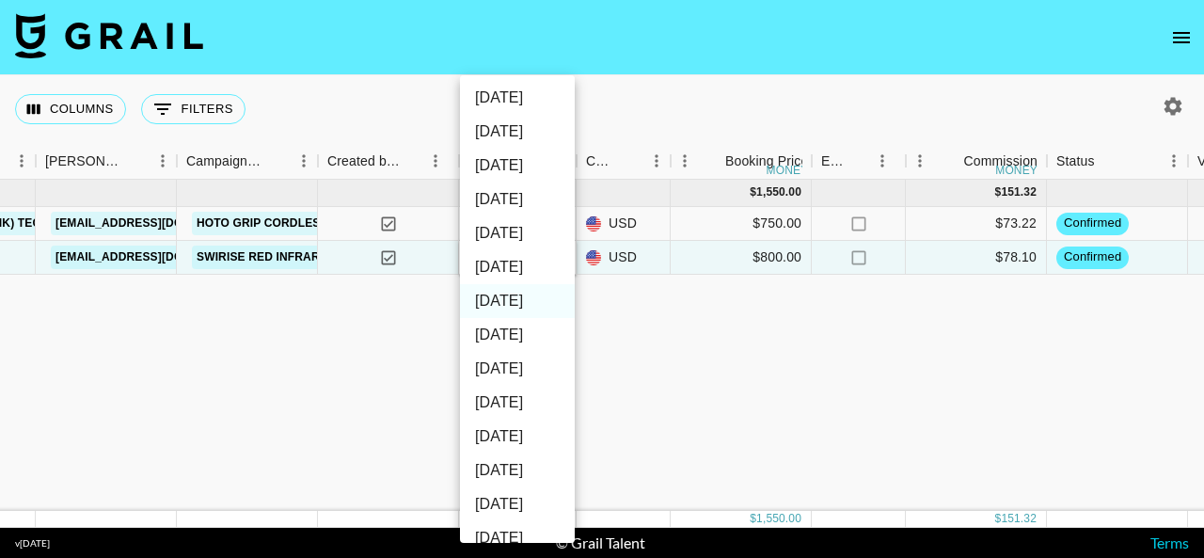
scroll to position [231, 0]
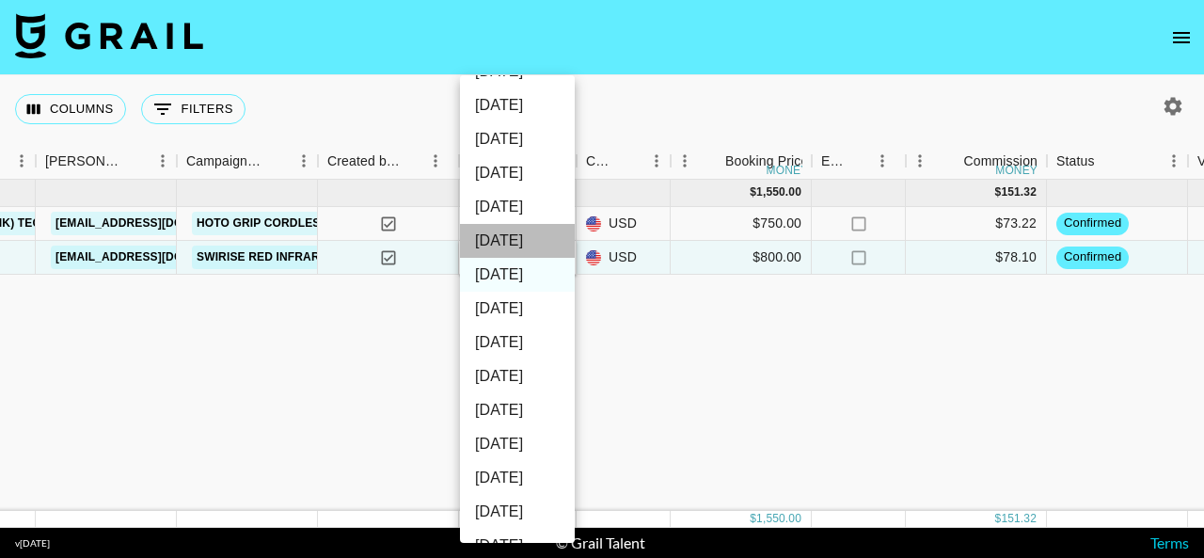
click at [502, 241] on li "Sep '25" at bounding box center [517, 241] width 115 height 34
type input "Sep '25"
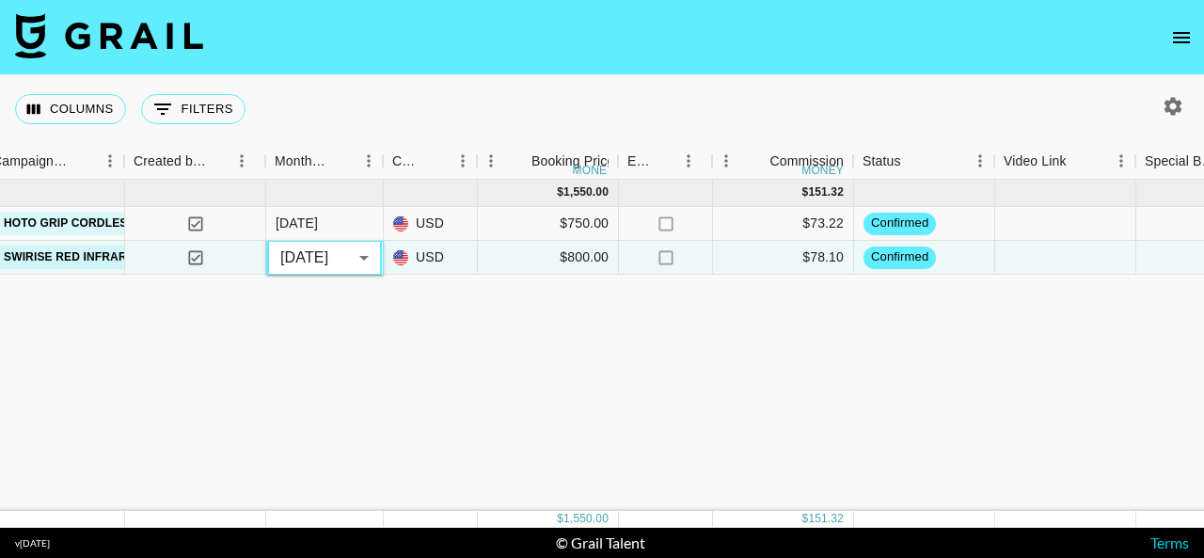
scroll to position [0, 925]
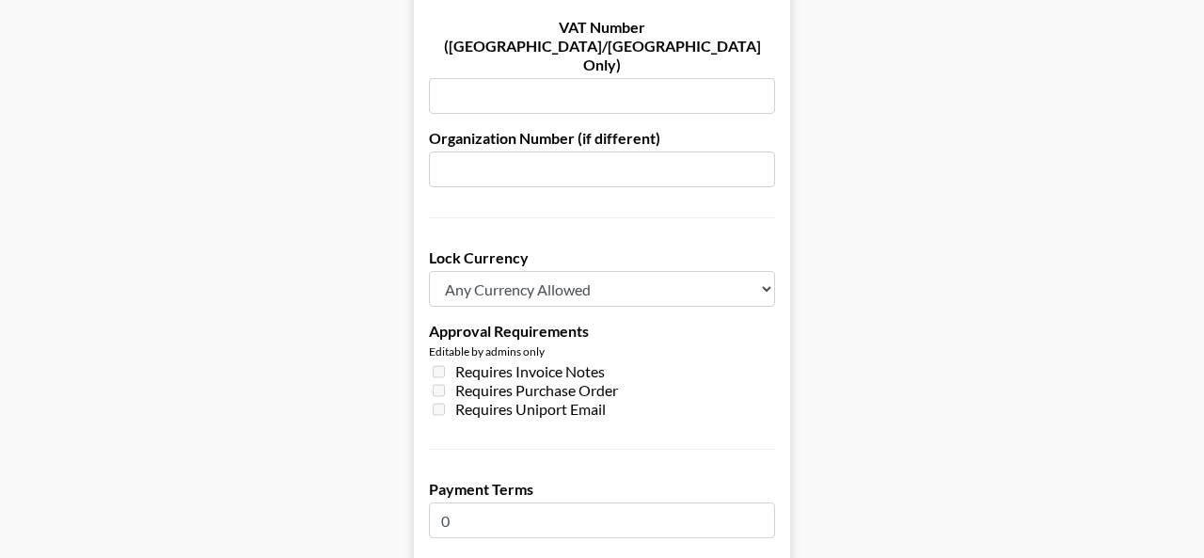
scroll to position [1360, 0]
